Goal: Task Accomplishment & Management: Manage account settings

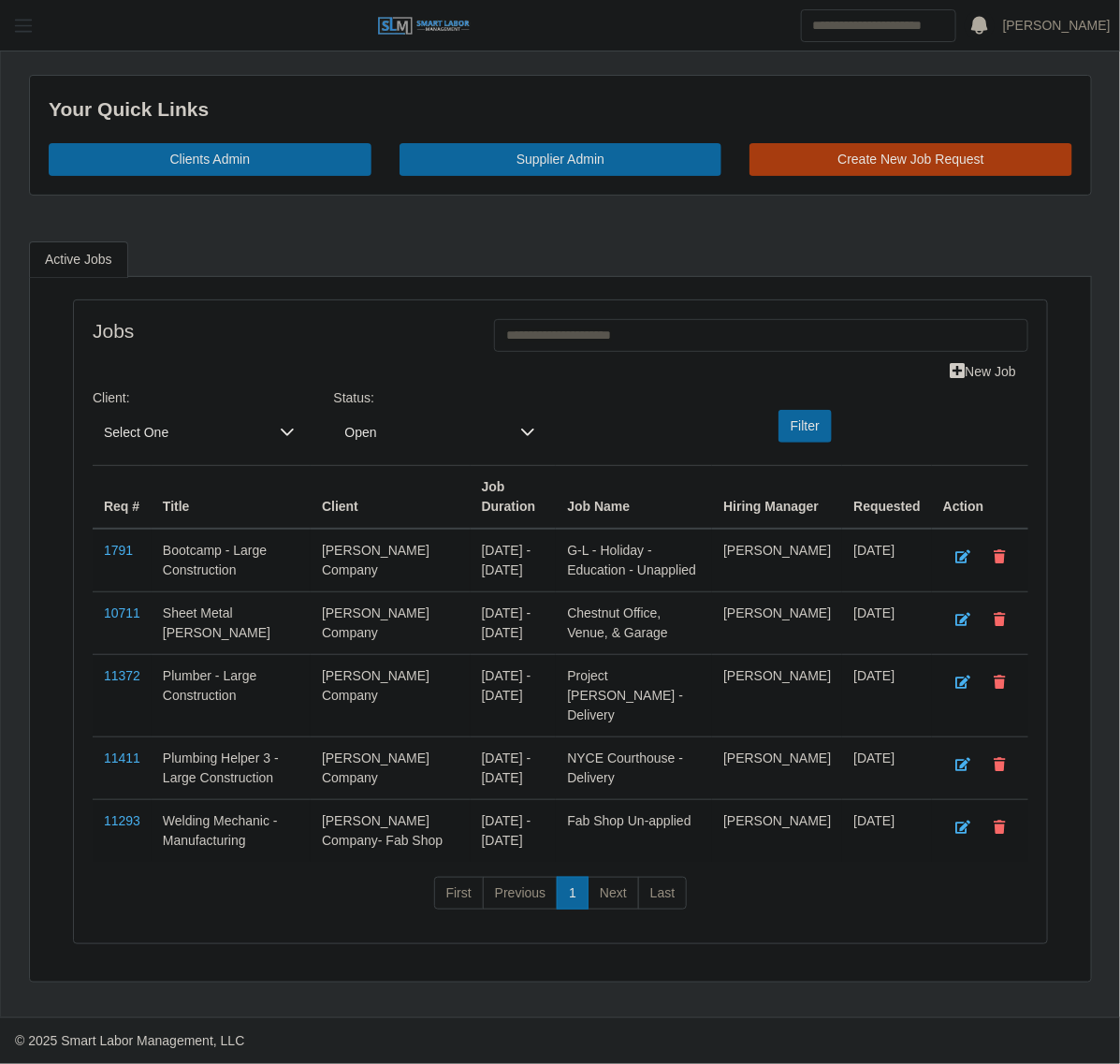
click at [32, 19] on span "button" at bounding box center [23, 25] width 24 height 22
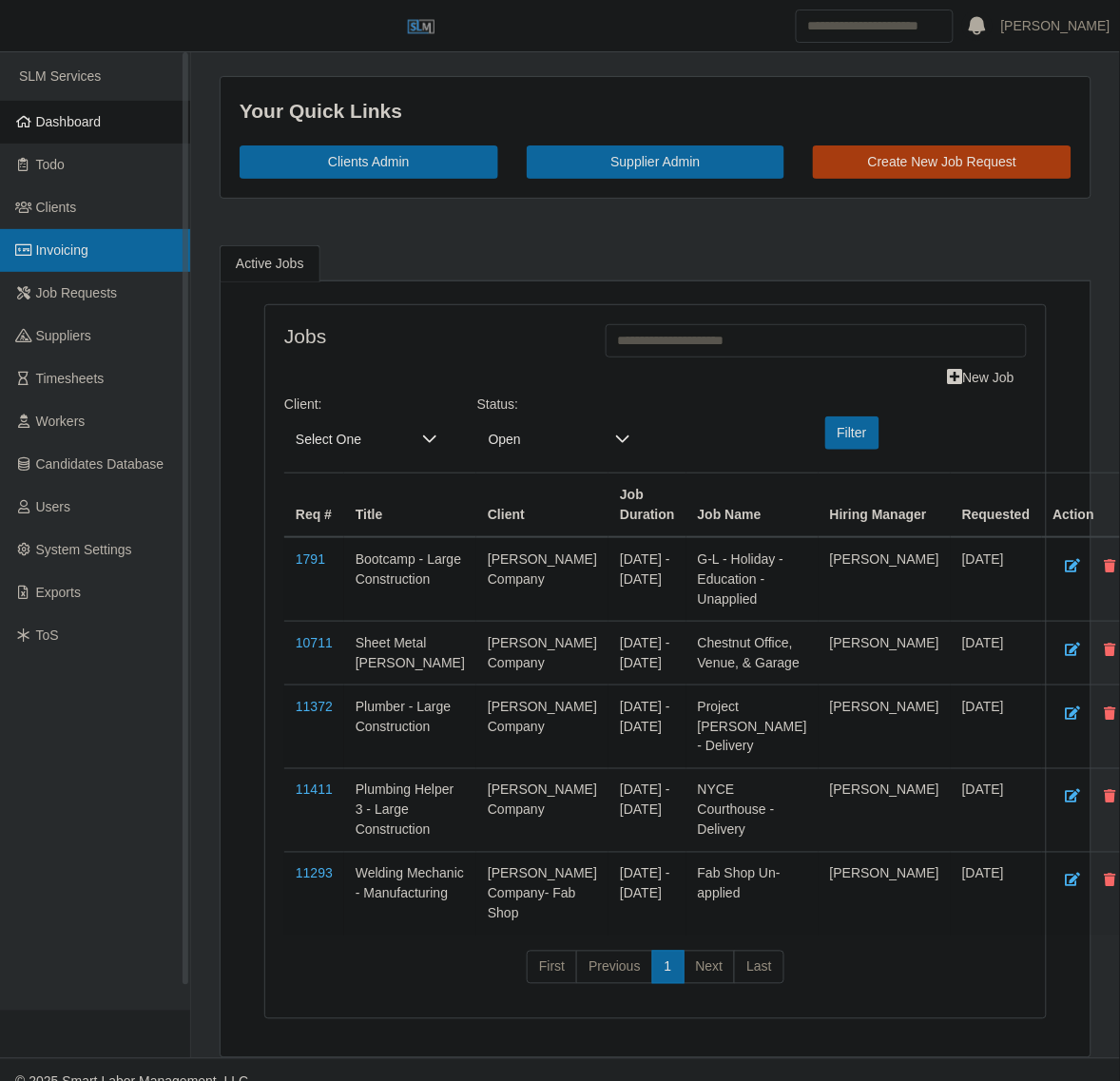
click at [88, 248] on span "Invoicing" at bounding box center [62, 250] width 53 height 15
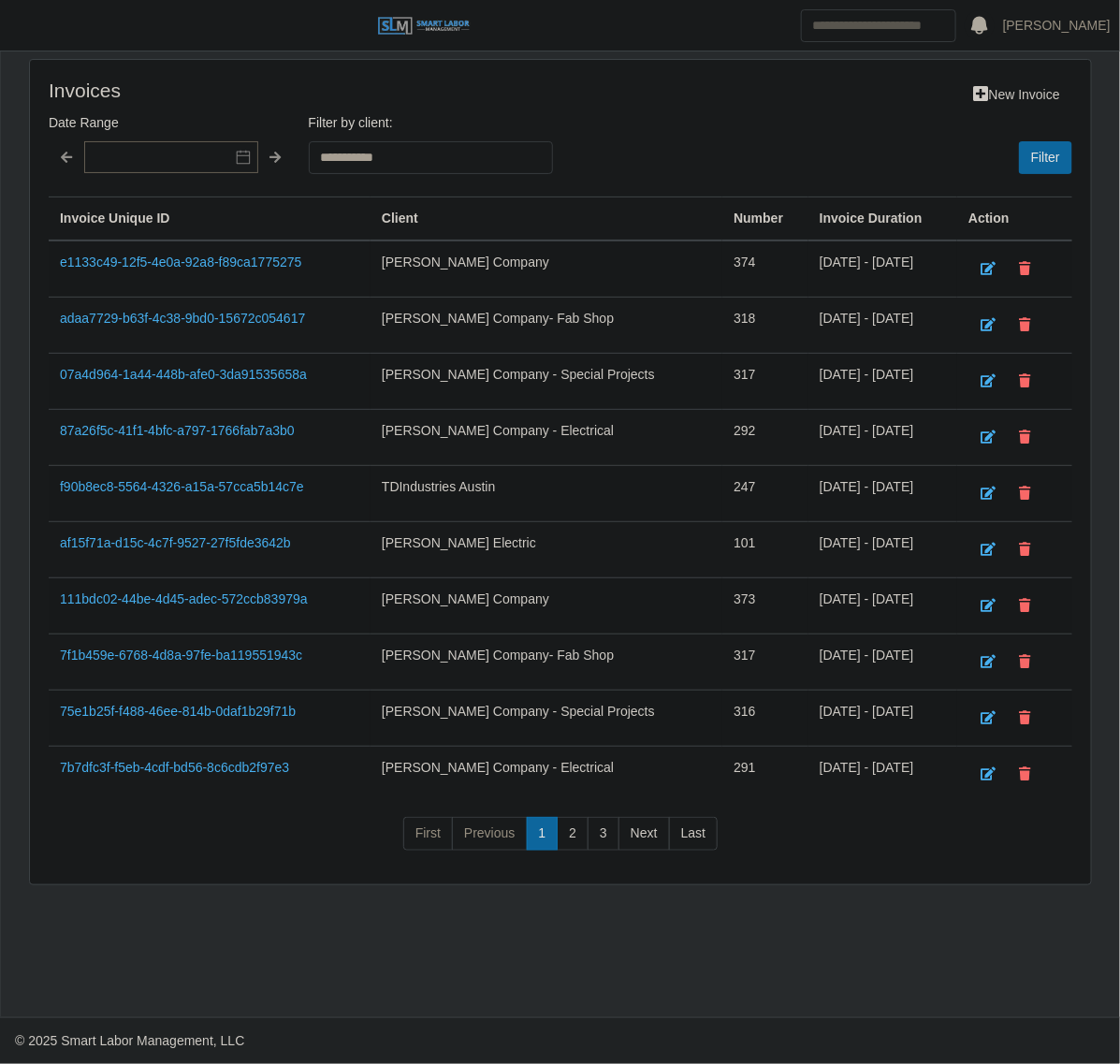
drag, startPoint x: 0, startPoint y: 0, endPoint x: 85, endPoint y: 1018, distance: 1021.5
click at [85, 290] on td "e1133c49-12f5-4e0a-92a8-f89ca1775275" at bounding box center [210, 269] width 322 height 57
click at [166, 381] on link "07a4d964-1a44-448b-afe0-3da91535658a" at bounding box center [183, 374] width 247 height 15
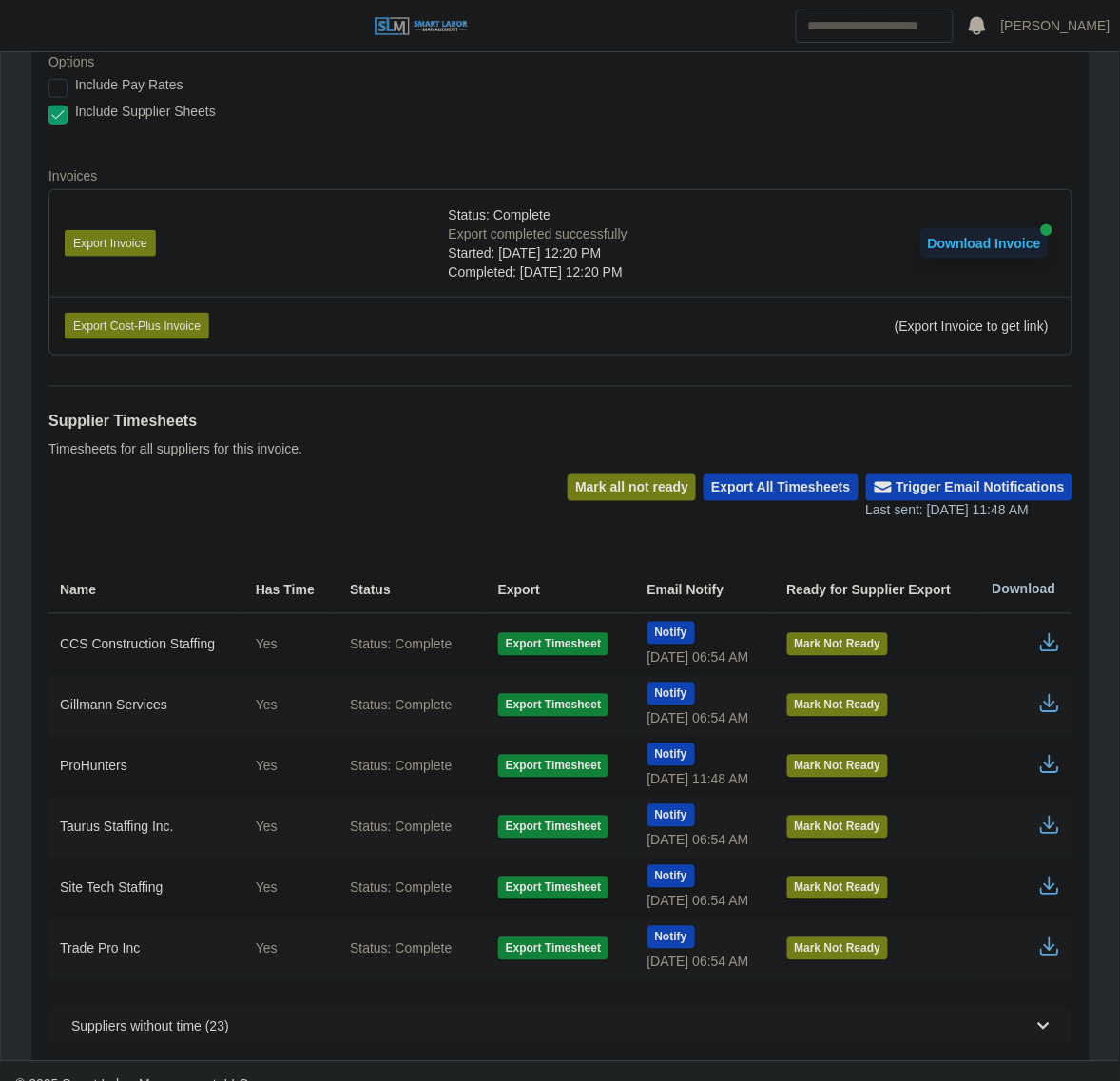
scroll to position [335, 0]
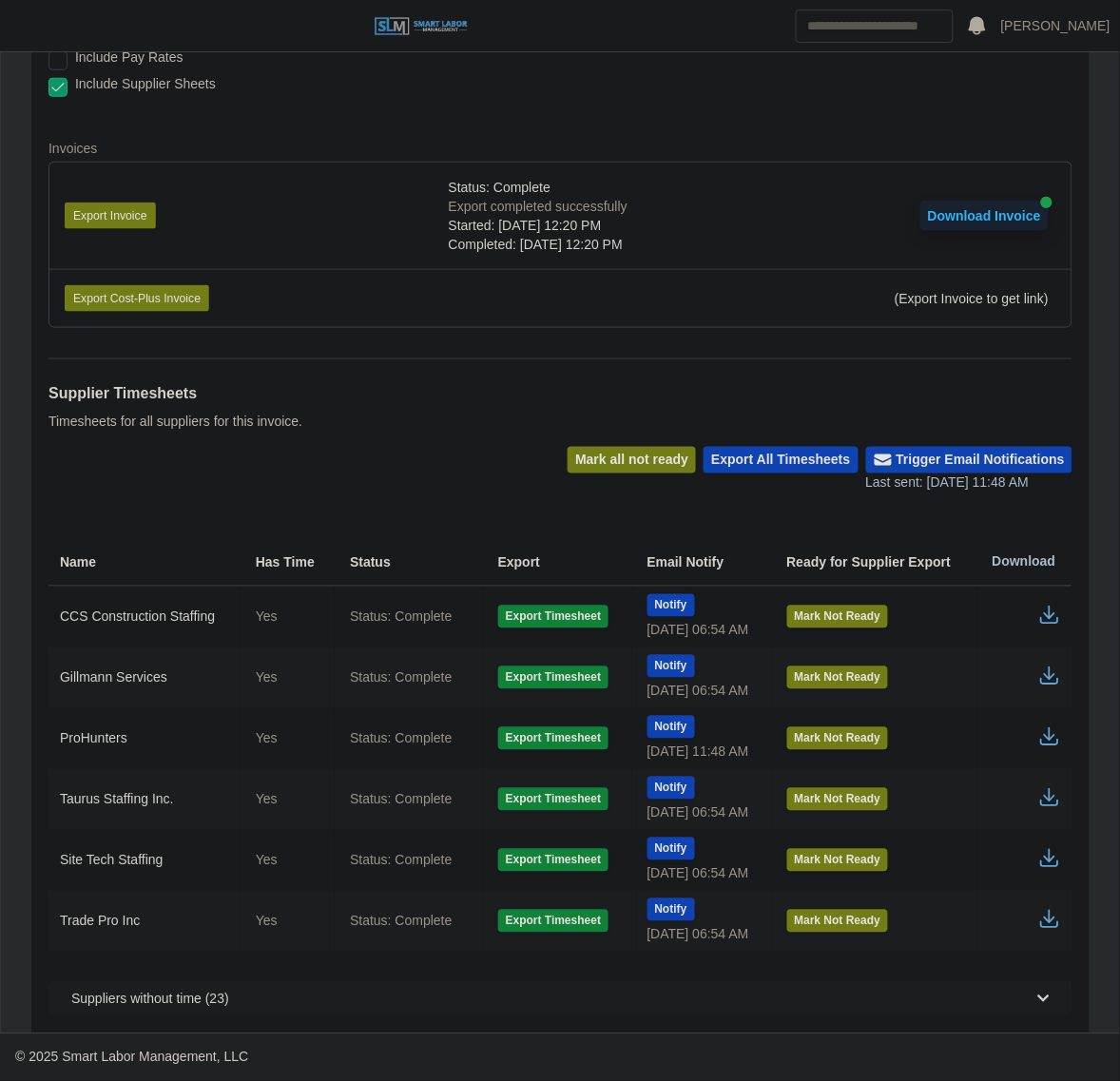
click at [1049, 723] on td at bounding box center [1026, 738] width 95 height 61
click at [1048, 727] on icon "button" at bounding box center [1049, 736] width 23 height 23
